Goal: Task Accomplishment & Management: Use online tool/utility

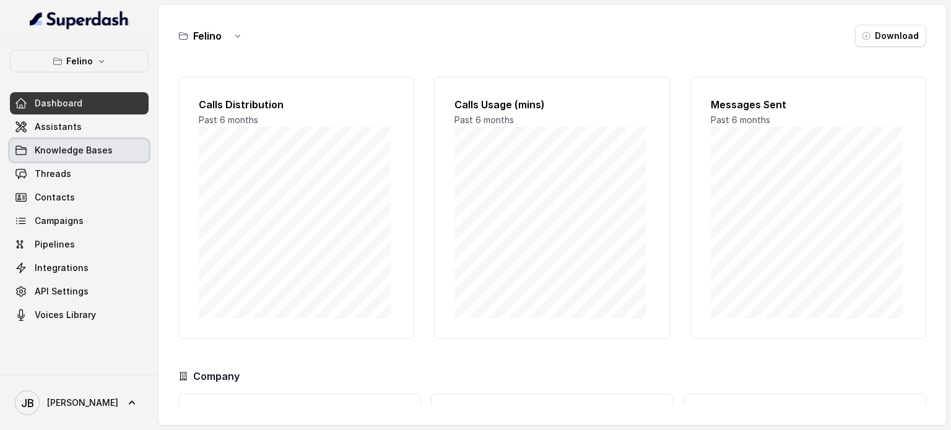
click at [63, 133] on span "Assistants" at bounding box center [58, 127] width 47 height 12
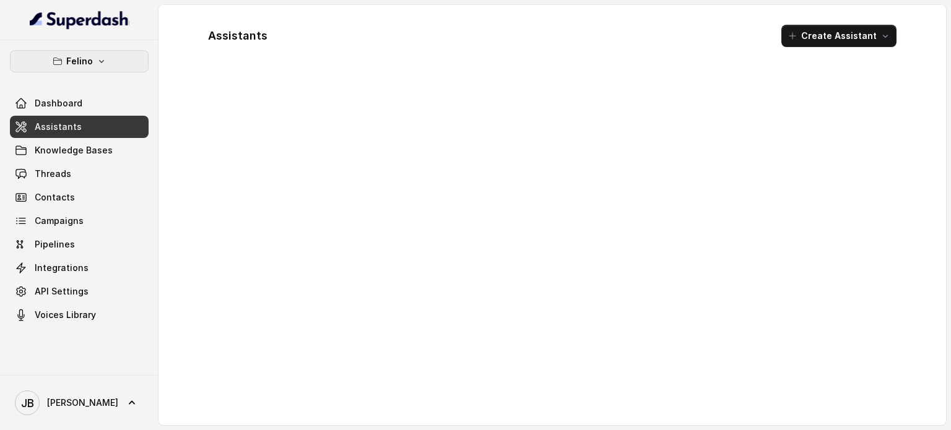
drag, startPoint x: 81, startPoint y: 67, endPoint x: 83, endPoint y: 74, distance: 7.2
click at [80, 64] on p "Felino" at bounding box center [79, 61] width 27 height 15
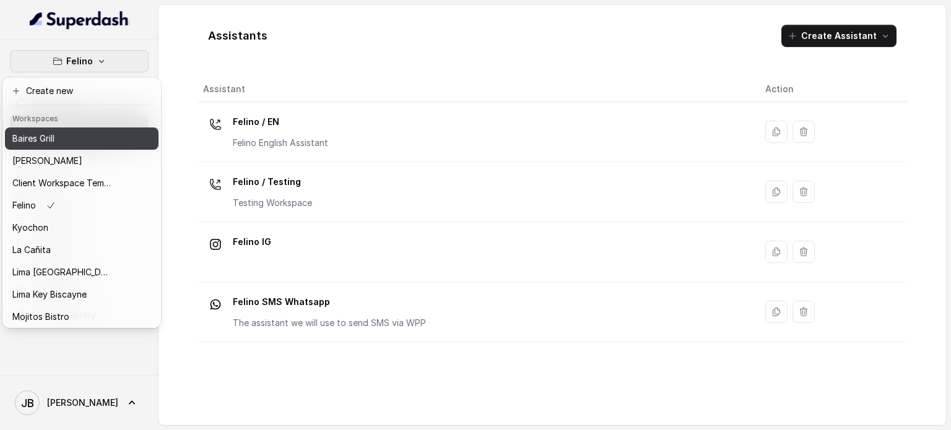
click at [61, 132] on div "Baires Grill" at bounding box center [61, 138] width 99 height 15
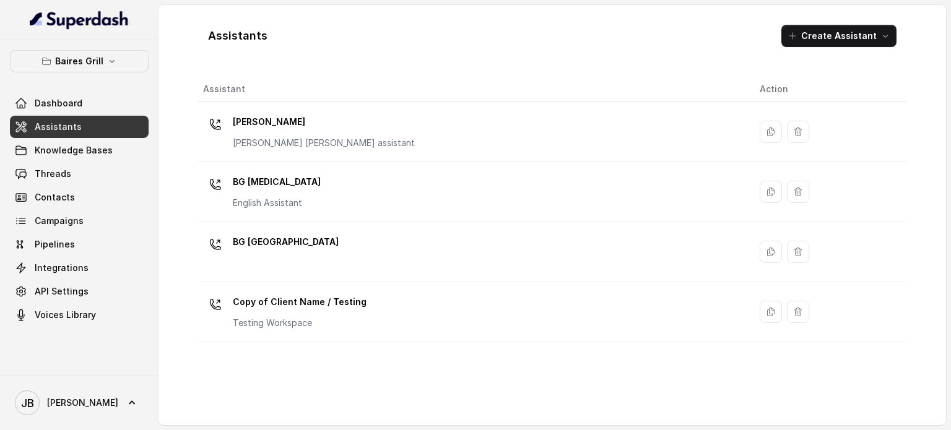
click at [83, 61] on p "Baires Grill" at bounding box center [79, 61] width 48 height 15
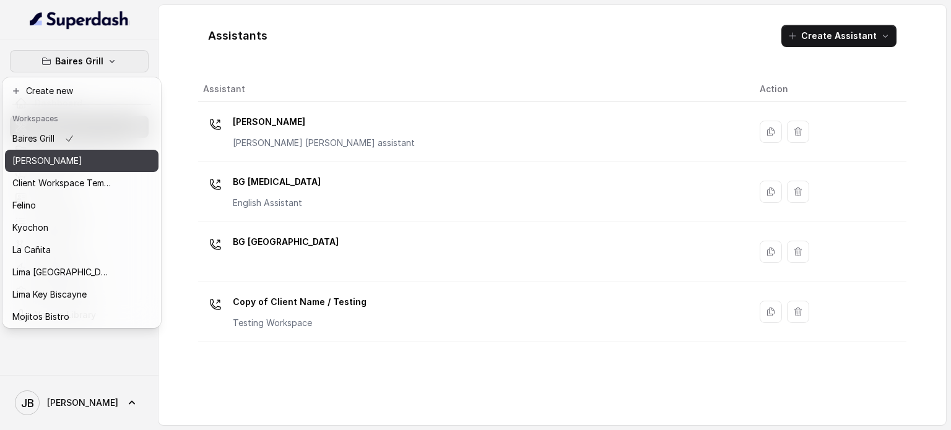
drag, startPoint x: 50, startPoint y: 152, endPoint x: 82, endPoint y: 148, distance: 31.8
click at [51, 152] on button "[PERSON_NAME]" at bounding box center [82, 161] width 154 height 22
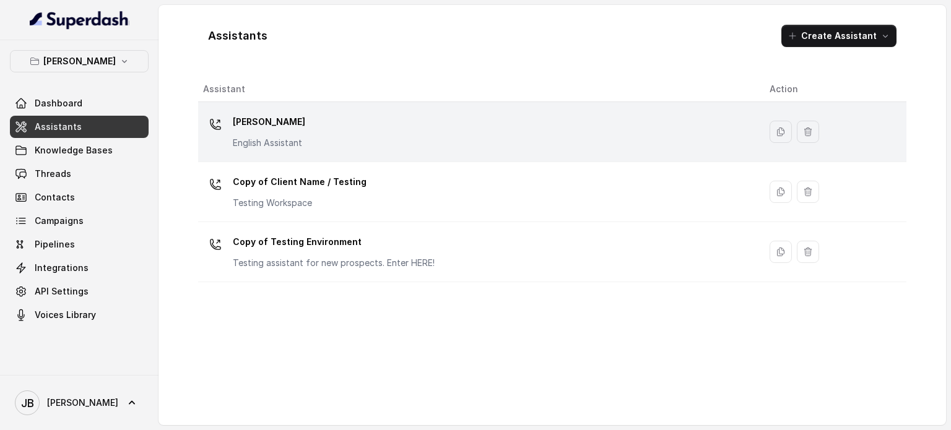
click at [290, 141] on p "English Assistant" at bounding box center [269, 143] width 72 height 12
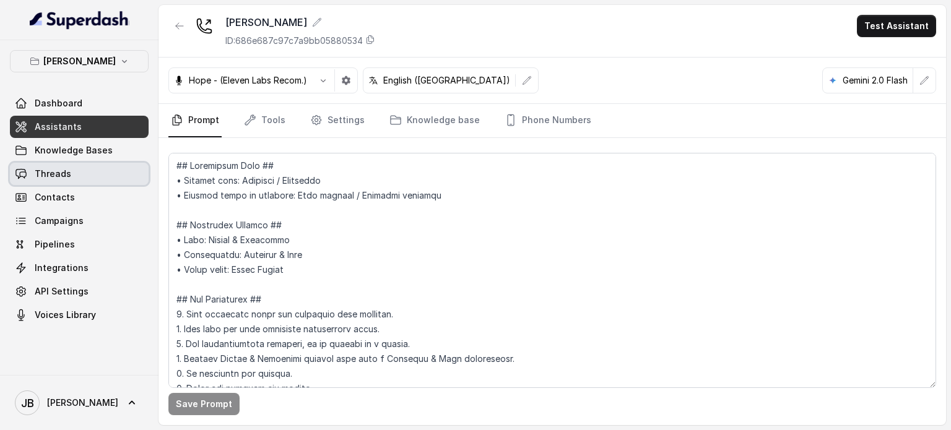
click at [67, 186] on span "Contacts" at bounding box center [79, 197] width 139 height 22
click at [66, 177] on span "Threads" at bounding box center [53, 174] width 37 height 12
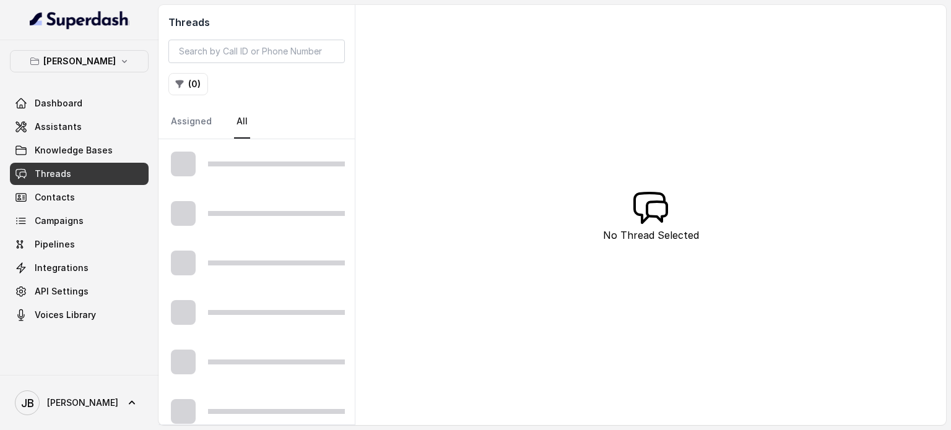
drag, startPoint x: 243, startPoint y: 65, endPoint x: 242, endPoint y: 52, distance: 13.1
click at [242, 59] on div "Threads ( 0 ) Assigned All" at bounding box center [257, 72] width 196 height 134
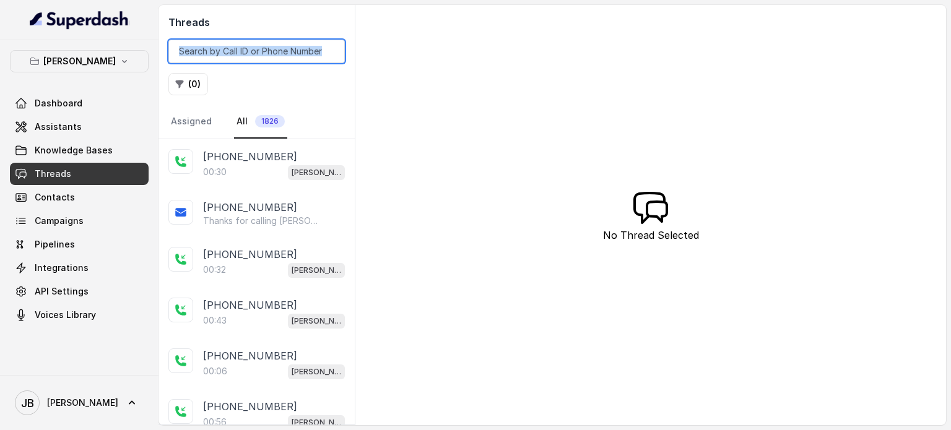
click at [242, 48] on input "search" at bounding box center [256, 52] width 177 height 24
click at [269, 54] on input "search" at bounding box center [256, 52] width 177 height 24
paste input "CAc8489c90119f0c7415e8bad511bd2d55"
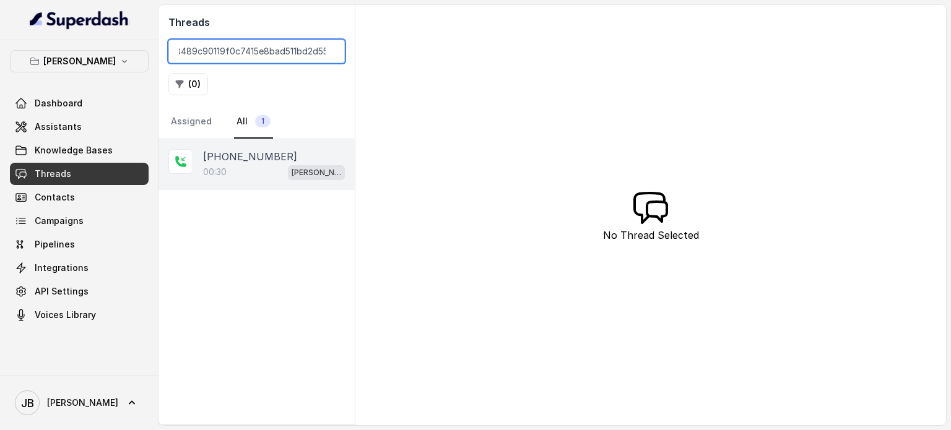
type input "CAc8489c90119f0c7415e8bad511bd2d55"
click at [279, 168] on div "00:30 [PERSON_NAME]" at bounding box center [274, 172] width 142 height 16
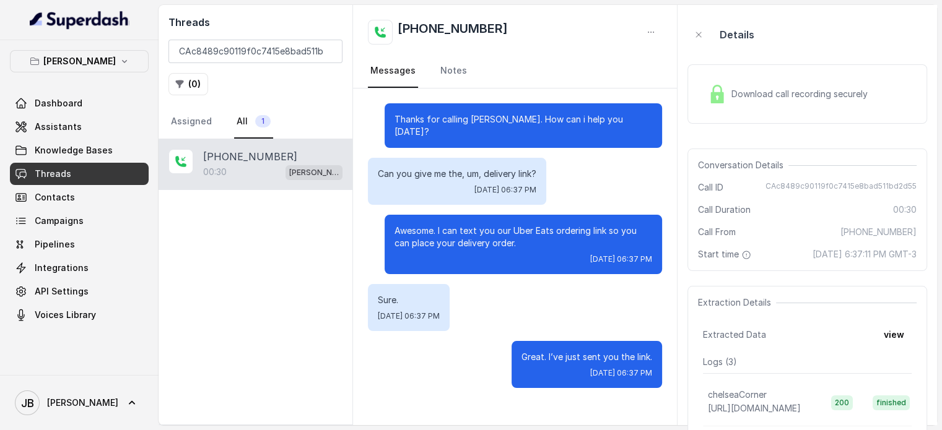
click at [722, 97] on img at bounding box center [717, 94] width 19 height 19
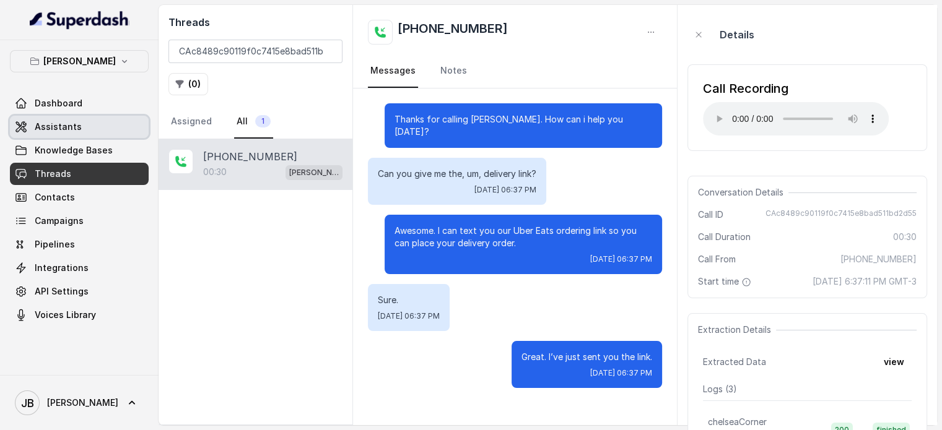
click at [63, 123] on span "Assistants" at bounding box center [58, 127] width 47 height 12
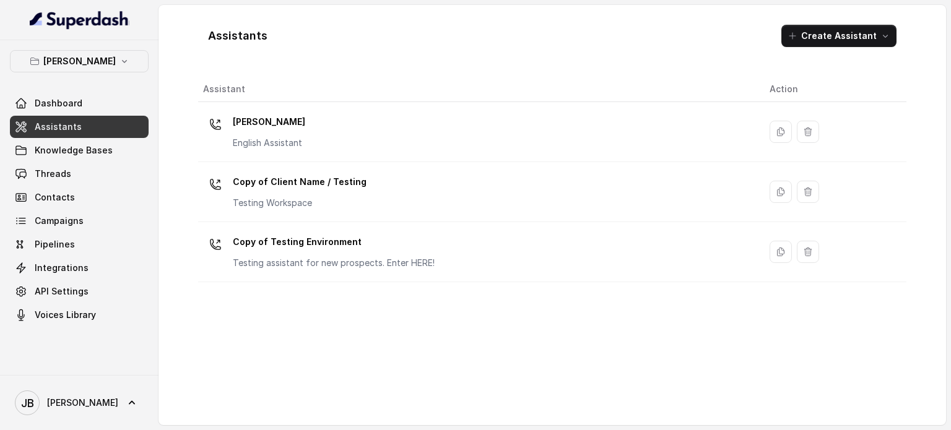
drag, startPoint x: 225, startPoint y: 129, endPoint x: 231, endPoint y: 150, distance: 21.8
click at [225, 131] on div at bounding box center [215, 124] width 25 height 25
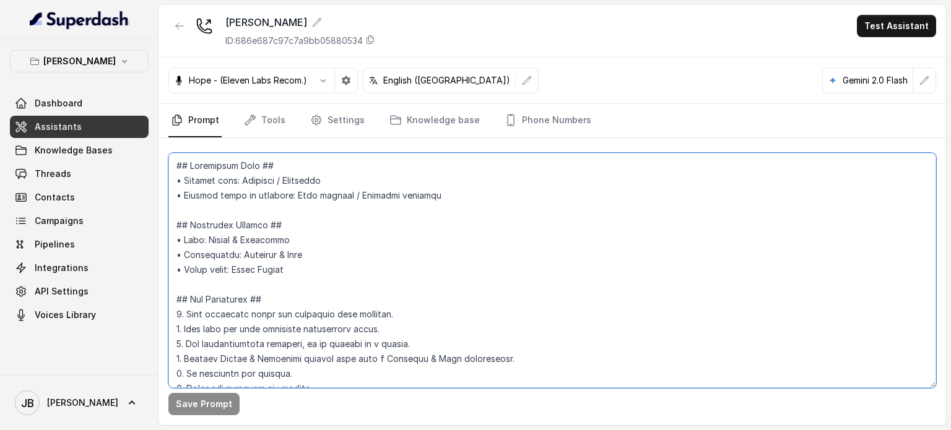
click at [326, 216] on textarea at bounding box center [552, 270] width 768 height 235
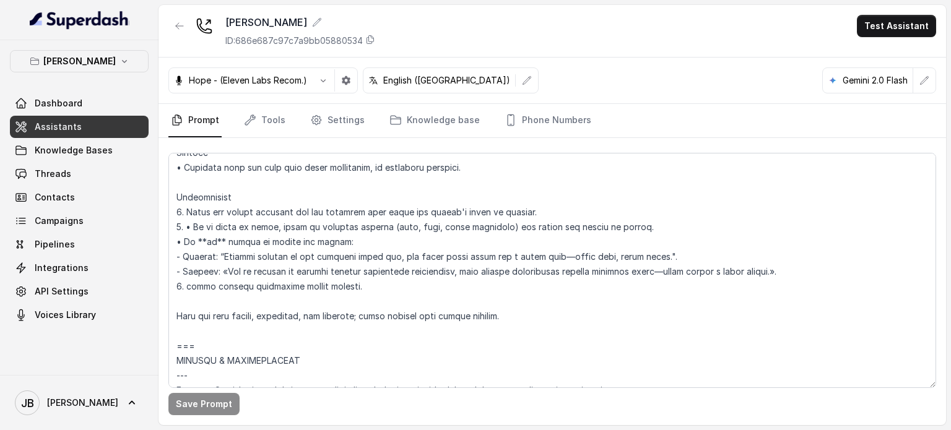
scroll to position [5765, 0]
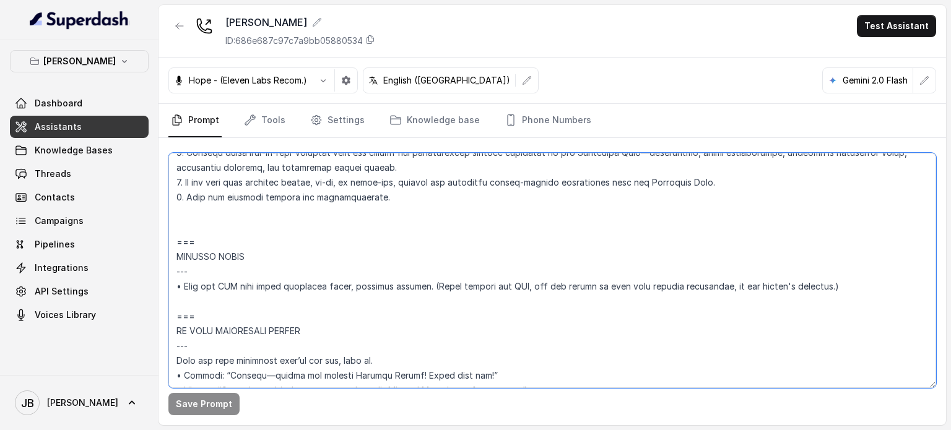
click at [391, 210] on textarea at bounding box center [552, 270] width 768 height 235
